Goal: Find specific page/section: Find specific page/section

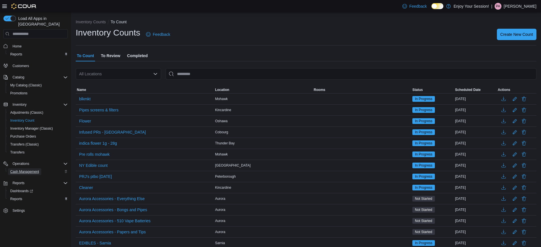
click at [36, 170] on span "Cash Management" at bounding box center [24, 172] width 29 height 5
